Goal: Use online tool/utility

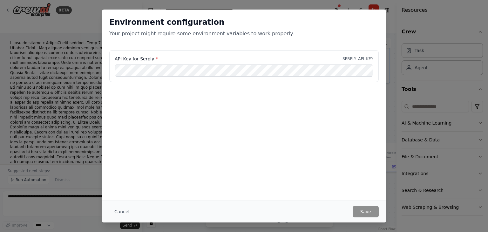
scroll to position [576, 0]
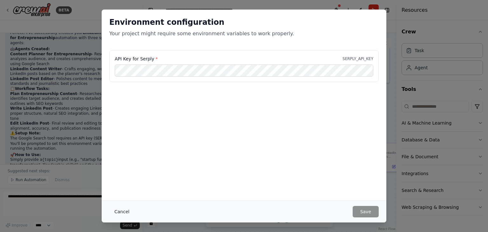
click at [115, 212] on button "Cancel" at bounding box center [121, 211] width 25 height 11
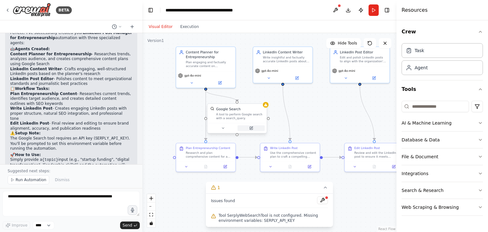
click at [250, 128] on icon at bounding box center [251, 128] width 3 height 3
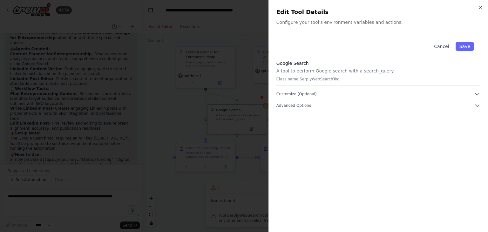
click at [303, 64] on h3 "Google Search" at bounding box center [379, 63] width 204 height 6
click at [314, 79] on p "Class name: SerplyWebSearchTool" at bounding box center [379, 79] width 204 height 5
click at [346, 85] on div "Google Search A tool to perform Google search with a search_query. Class name: …" at bounding box center [379, 73] width 204 height 26
click at [393, 108] on button "Advanced Options" at bounding box center [379, 105] width 204 height 6
click at [176, 80] on div at bounding box center [244, 116] width 488 height 232
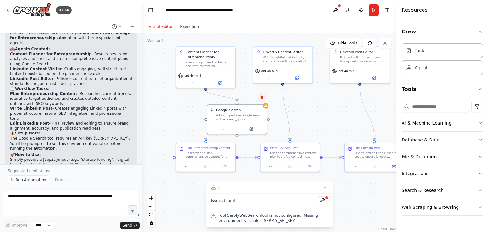
click at [261, 98] on icon at bounding box center [262, 97] width 3 height 3
click at [244, 98] on button "Confirm" at bounding box center [244, 97] width 23 height 8
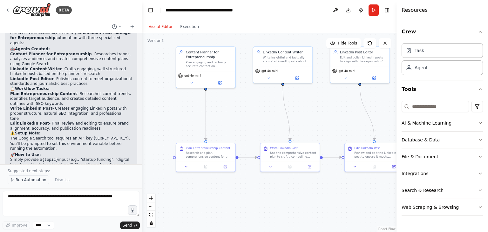
click at [13, 181] on icon at bounding box center [12, 180] width 4 height 4
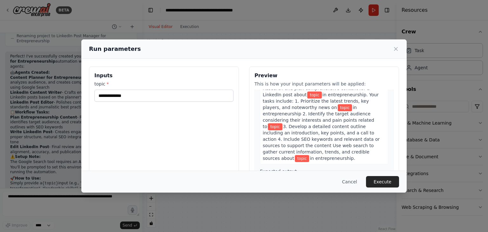
scroll to position [0, 0]
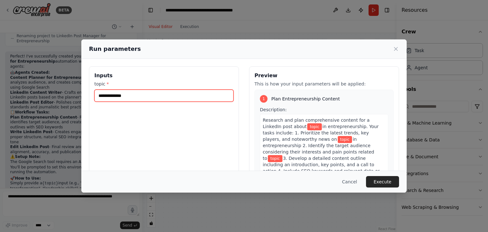
click at [160, 93] on input "topic *" at bounding box center [163, 96] width 139 height 12
type input "********"
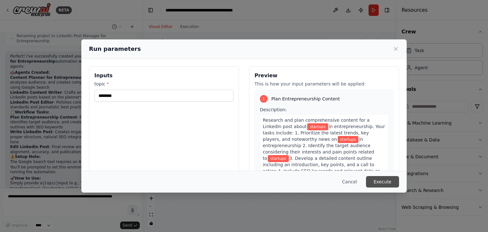
click at [388, 177] on button "Execute" at bounding box center [382, 181] width 33 height 11
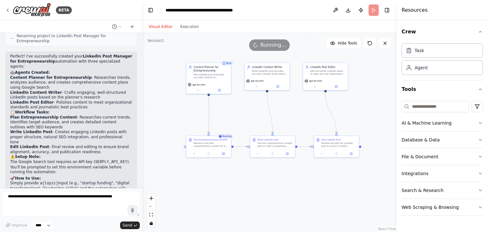
drag, startPoint x: 258, startPoint y: 112, endPoint x: 247, endPoint y: 107, distance: 12.2
click at [247, 107] on div ".deletable-edge-delete-btn { width: 20px; height: 20px; border: 0px solid #ffff…" at bounding box center [269, 132] width 254 height 199
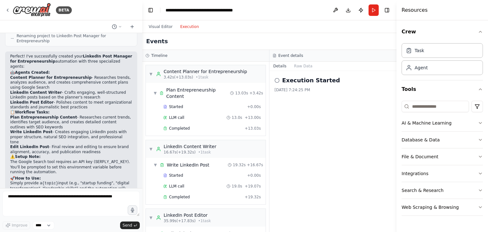
click at [179, 29] on button "Execution" at bounding box center [189, 27] width 26 height 8
click at [161, 26] on button "Visual Editor" at bounding box center [160, 27] width 31 height 8
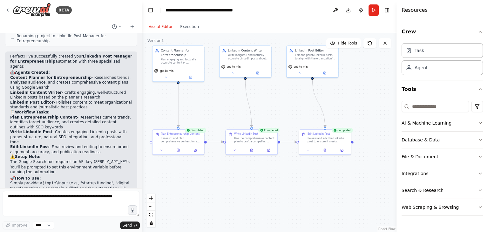
drag, startPoint x: 347, startPoint y: 176, endPoint x: 332, endPoint y: 176, distance: 15.6
click at [332, 176] on div ".deletable-edge-delete-btn { width: 20px; height: 20px; border: 0px solid #ffff…" at bounding box center [269, 132] width 254 height 199
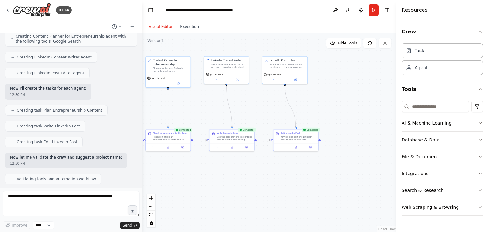
scroll to position [552, 0]
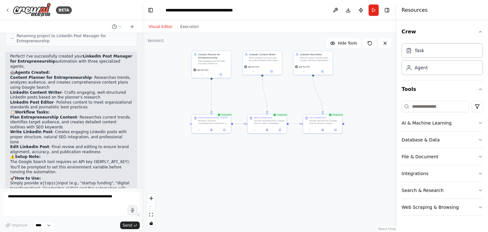
drag, startPoint x: 238, startPoint y: 157, endPoint x: 276, endPoint y: 142, distance: 41.2
click at [276, 142] on div ".deletable-edge-delete-btn { width: 20px; height: 20px; border: 0px solid #ffff…" at bounding box center [269, 132] width 254 height 199
click at [462, 51] on div "Task" at bounding box center [442, 50] width 81 height 15
click at [410, 52] on icon at bounding box center [409, 50] width 4 height 4
click at [438, 76] on div "Task Agent" at bounding box center [442, 60] width 81 height 39
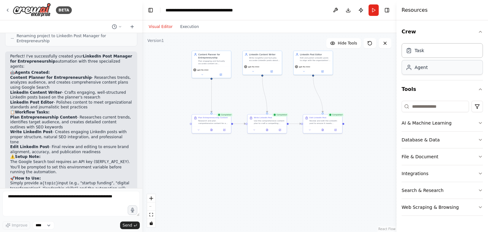
click at [436, 70] on div "Agent" at bounding box center [442, 67] width 81 height 15
click at [450, 186] on button "Search & Research" at bounding box center [442, 190] width 81 height 17
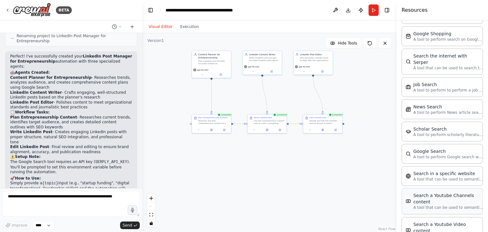
scroll to position [314, 0]
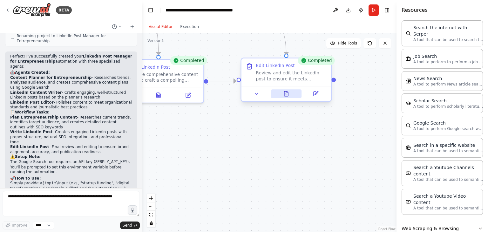
click at [286, 97] on button at bounding box center [286, 93] width 31 height 9
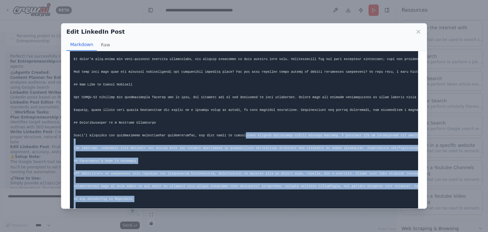
scroll to position [0, 0]
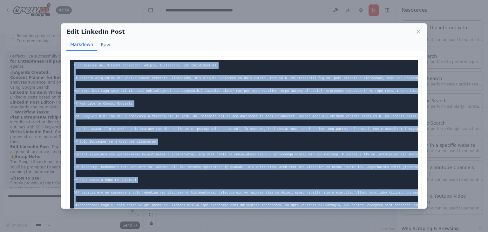
drag, startPoint x: 259, startPoint y: 179, endPoint x: 72, endPoint y: 65, distance: 220.2
click at [72, 65] on pre at bounding box center [244, 199] width 349 height 279
copy code "# Navigating the Startup Landscape: Trends, Challenges, and Opportunities In [D…"
click at [103, 44] on button "Raw" at bounding box center [105, 45] width 17 height 12
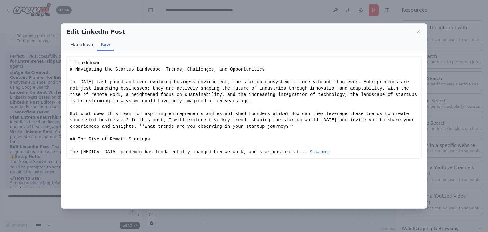
drag, startPoint x: 74, startPoint y: 42, endPoint x: 188, endPoint y: 153, distance: 159.7
click at [74, 42] on button "Markdown" at bounding box center [81, 45] width 31 height 12
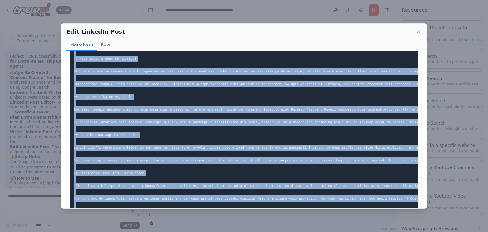
scroll to position [142, 0]
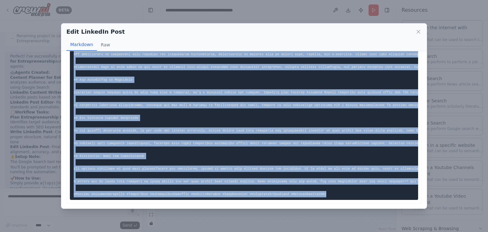
click at [208, 105] on pre at bounding box center [244, 60] width 349 height 279
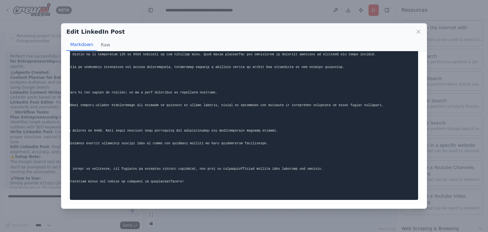
scroll to position [0, 453]
click at [422, 30] on icon at bounding box center [419, 32] width 6 height 6
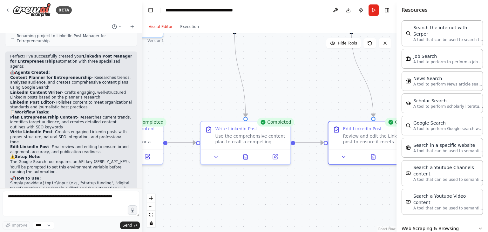
drag, startPoint x: 197, startPoint y: 164, endPoint x: 284, endPoint y: 226, distance: 106.8
click at [284, 226] on div ".deletable-edge-delete-btn { width: 20px; height: 20px; border: 0px solid #ffff…" at bounding box center [269, 132] width 254 height 199
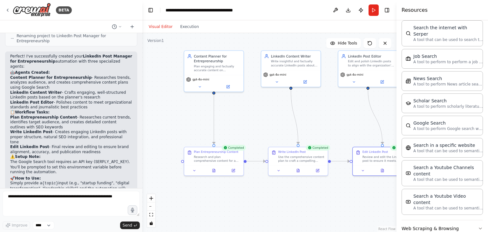
drag, startPoint x: 238, startPoint y: 198, endPoint x: 278, endPoint y: 191, distance: 41.0
click at [278, 191] on div ".deletable-edge-delete-btn { width: 20px; height: 20px; border: 0px solid #ffff…" at bounding box center [269, 132] width 254 height 199
click at [374, 14] on button "Run" at bounding box center [374, 9] width 10 height 11
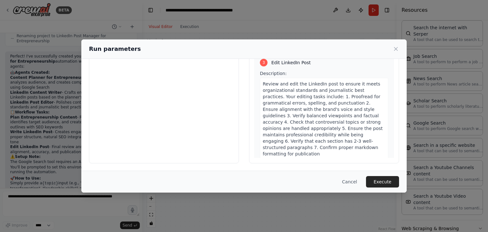
scroll to position [382, 0]
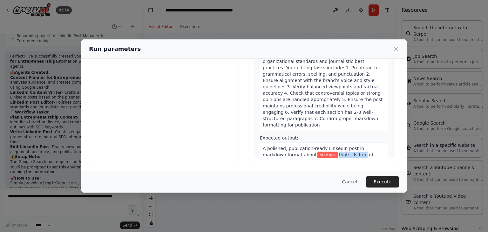
drag, startPoint x: 332, startPoint y: 135, endPoint x: 308, endPoint y: 136, distance: 24.5
click at [308, 142] on div "A polished, publication-ready LinkedIn post in markdown format about startups t…" at bounding box center [324, 173] width 128 height 63
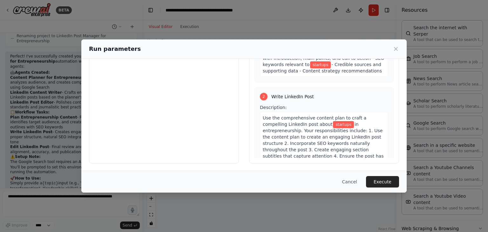
scroll to position [0, 0]
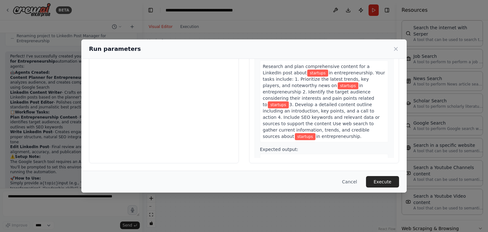
click at [342, 102] on span "3. Develop a detailed content outline including an introduction, key points, an…" at bounding box center [321, 120] width 117 height 37
click at [347, 102] on span "3. Develop a detailed content outline including an introduction, key points, an…" at bounding box center [321, 120] width 117 height 37
click at [343, 102] on span "3. Develop a detailed content outline including an introduction, key points, an…" at bounding box center [321, 120] width 117 height 37
click at [341, 102] on span "3. Develop a detailed content outline including an introduction, key points, an…" at bounding box center [321, 120] width 117 height 37
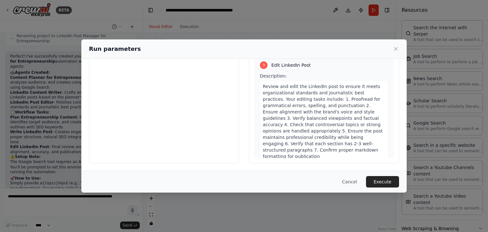
scroll to position [408, 0]
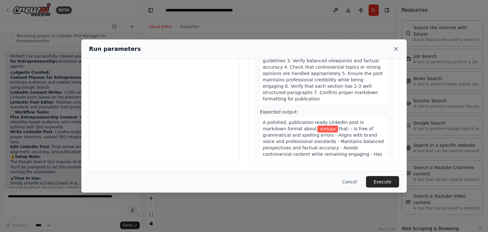
click at [396, 49] on icon at bounding box center [396, 49] width 6 height 6
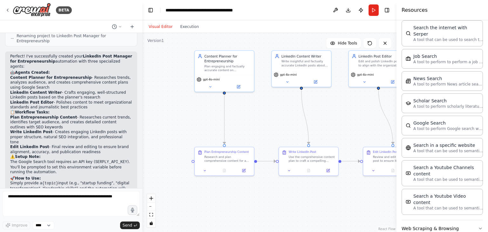
drag, startPoint x: 347, startPoint y: 121, endPoint x: 358, endPoint y: 121, distance: 10.8
click at [359, 121] on div ".deletable-edge-delete-btn { width: 20px; height: 20px; border: 0px solid #ffff…" at bounding box center [269, 132] width 254 height 199
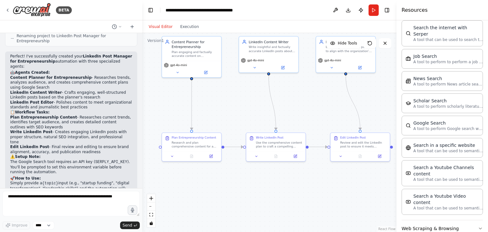
drag, startPoint x: 339, startPoint y: 120, endPoint x: 306, endPoint y: 105, distance: 36.0
click at [306, 105] on div ".deletable-edge-delete-btn { width: 20px; height: 20px; border: 0px solid #ffff…" at bounding box center [269, 132] width 254 height 199
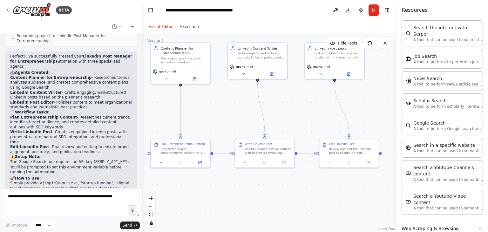
drag, startPoint x: 305, startPoint y: 106, endPoint x: 294, endPoint y: 112, distance: 13.0
click at [294, 112] on div ".deletable-edge-delete-btn { width: 20px; height: 20px; border: 0px solid #ffff…" at bounding box center [269, 132] width 254 height 199
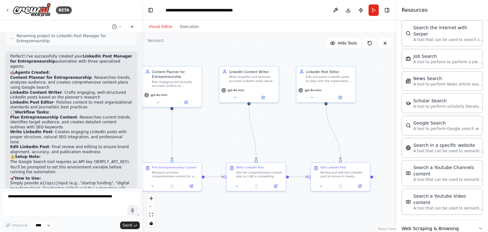
drag, startPoint x: 287, startPoint y: 113, endPoint x: 279, endPoint y: 136, distance: 25.0
click at [279, 136] on div ".deletable-edge-delete-btn { width: 20px; height: 20px; border: 0px solid #ffff…" at bounding box center [269, 132] width 254 height 199
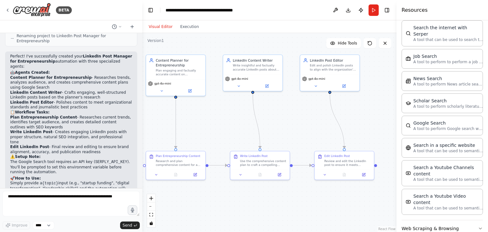
drag, startPoint x: 275, startPoint y: 133, endPoint x: 279, endPoint y: 121, distance: 12.1
click at [279, 121] on div ".deletable-edge-delete-btn { width: 20px; height: 20px; border: 0px solid #ffff…" at bounding box center [269, 132] width 254 height 199
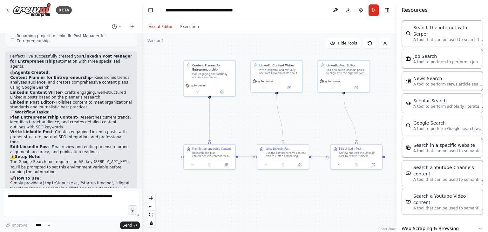
drag, startPoint x: 285, startPoint y: 120, endPoint x: 302, endPoint y: 117, distance: 17.5
click at [302, 117] on div ".deletable-edge-delete-btn { width: 20px; height: 20px; border: 0px solid #ffff…" at bounding box center [269, 132] width 254 height 199
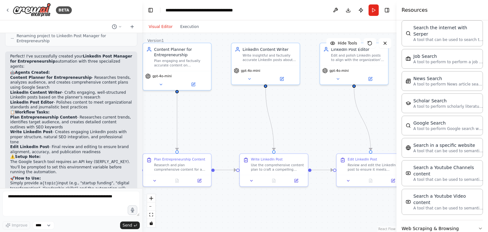
drag, startPoint x: 294, startPoint y: 119, endPoint x: 299, endPoint y: 120, distance: 4.2
click at [299, 120] on div ".deletable-edge-delete-btn { width: 20px; height: 20px; border: 0px solid #ffff…" at bounding box center [269, 132] width 254 height 199
